Goal: Task Accomplishment & Management: Use online tool/utility

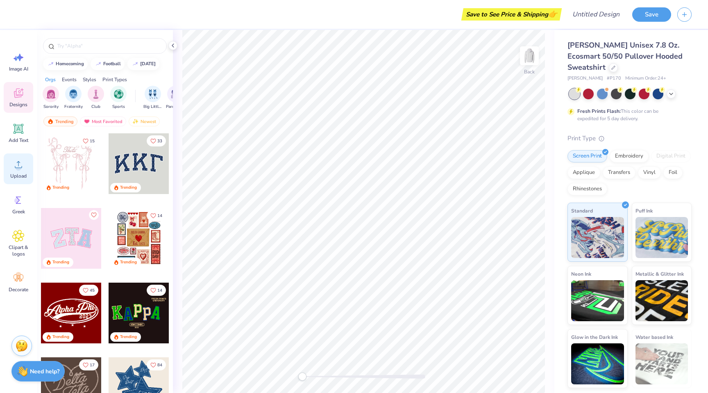
click at [18, 164] on icon at bounding box center [18, 164] width 12 height 12
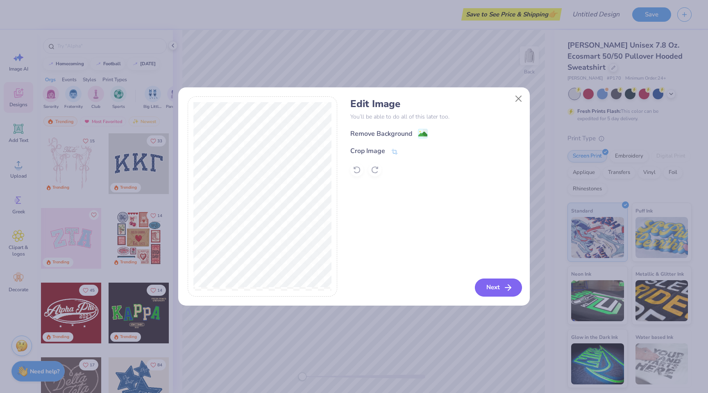
click at [505, 290] on icon "button" at bounding box center [508, 287] width 10 height 10
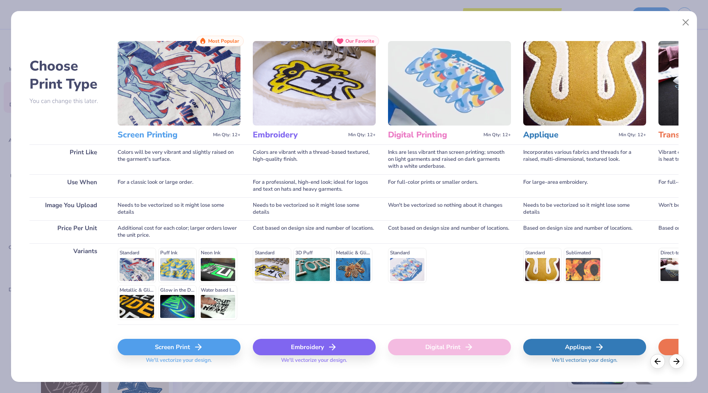
click at [192, 335] on div "Screen Print We'll vectorize your design." at bounding box center [179, 348] width 123 height 49
click at [196, 338] on div "Screen Print We'll vectorize your design." at bounding box center [179, 348] width 123 height 49
click at [188, 341] on div "Screen Print" at bounding box center [179, 346] width 123 height 16
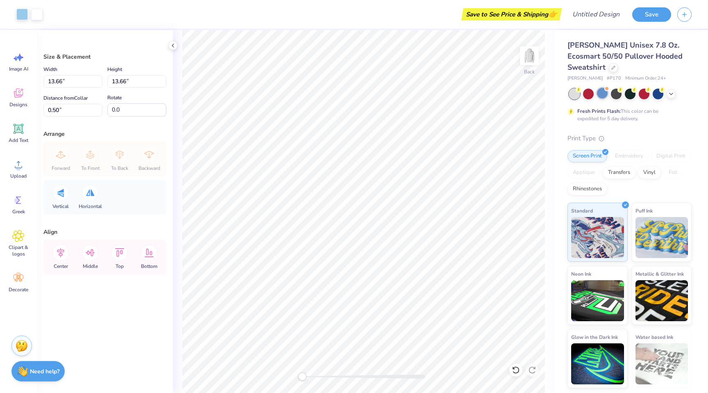
click at [598, 93] on div at bounding box center [602, 93] width 11 height 11
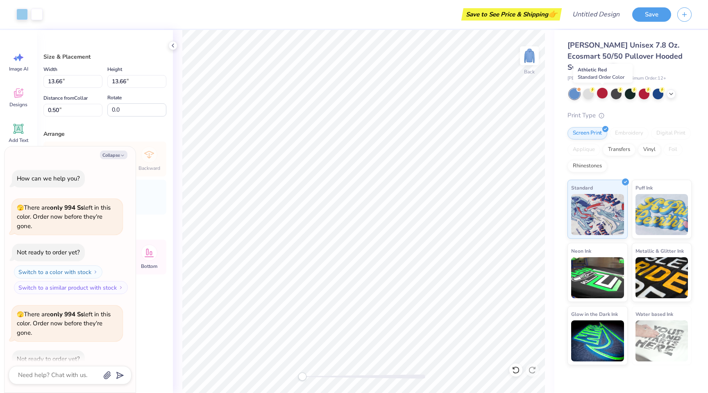
scroll to position [45, 0]
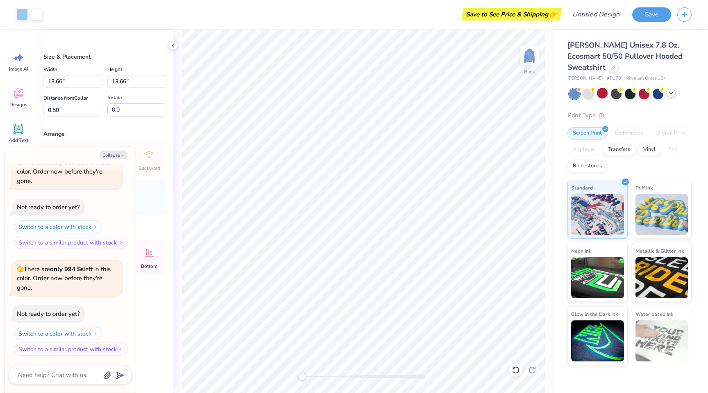
click at [672, 94] on icon at bounding box center [671, 93] width 7 height 7
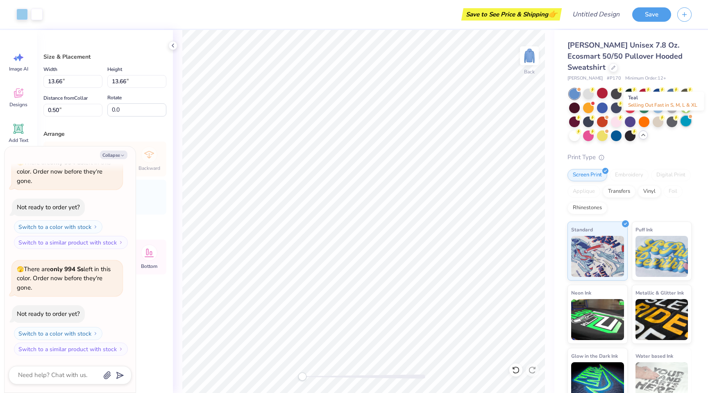
click at [686, 123] on div at bounding box center [686, 121] width 11 height 11
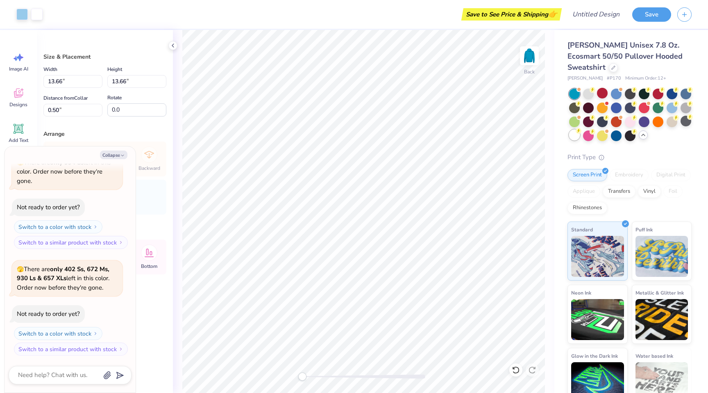
click at [578, 135] on div at bounding box center [574, 134] width 11 height 11
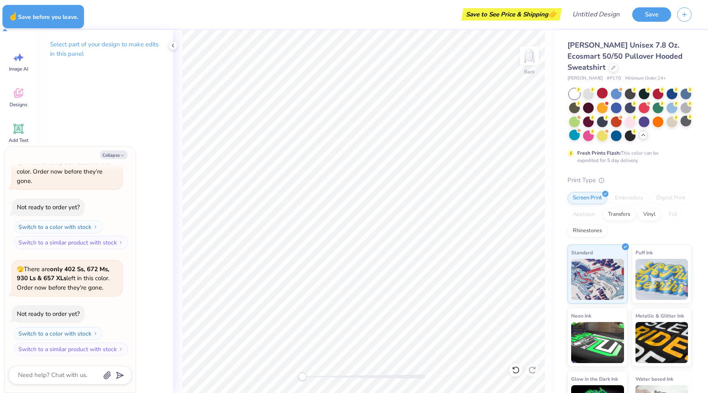
type textarea "x"
